Goal: Task Accomplishment & Management: Complete application form

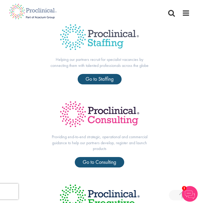
scroll to position [171, 0]
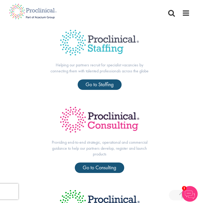
click at [191, 13] on div "Home Jobs About us Join us Contact Upload CV" at bounding box center [99, 8] width 189 height 17
click at [187, 16] on span at bounding box center [186, 13] width 8 height 8
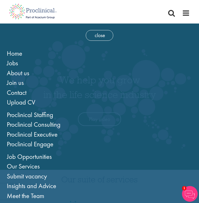
scroll to position [0, 0]
click at [25, 105] on span "Upload CV" at bounding box center [21, 102] width 29 height 9
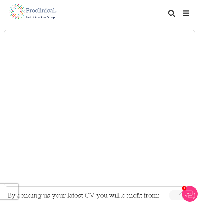
scroll to position [92, 0]
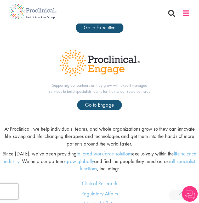
click at [186, 12] on span at bounding box center [186, 13] width 8 height 8
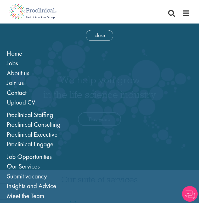
click at [25, 106] on li "Upload CV" at bounding box center [100, 103] width 186 height 10
click at [26, 103] on span "Upload CV" at bounding box center [21, 102] width 29 height 9
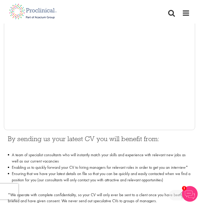
scroll to position [156, 0]
